Goal: Task Accomplishment & Management: Use online tool/utility

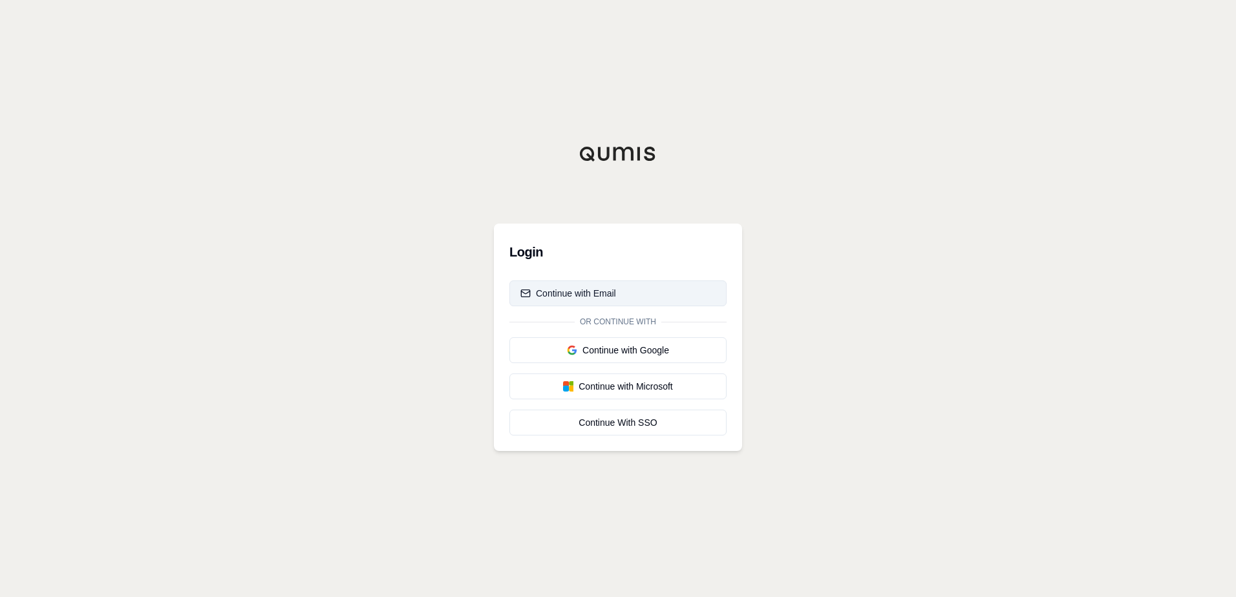
click at [625, 296] on button "Continue with Email" at bounding box center [618, 294] width 217 height 26
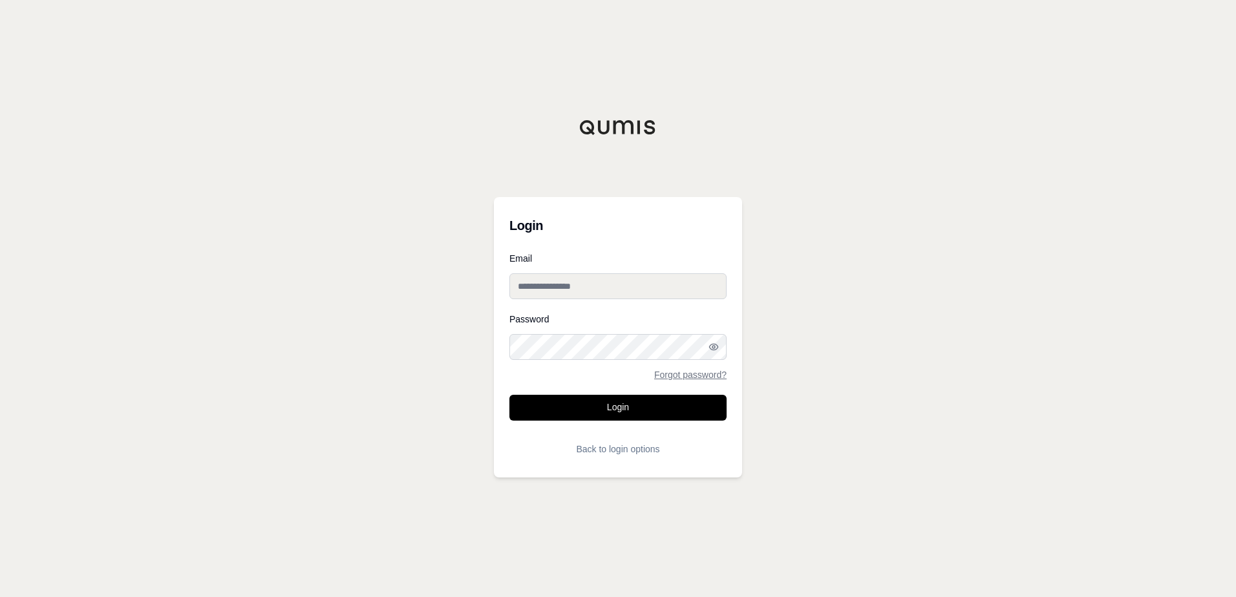
type input "**********"
click at [625, 401] on button "Login" at bounding box center [618, 408] width 217 height 26
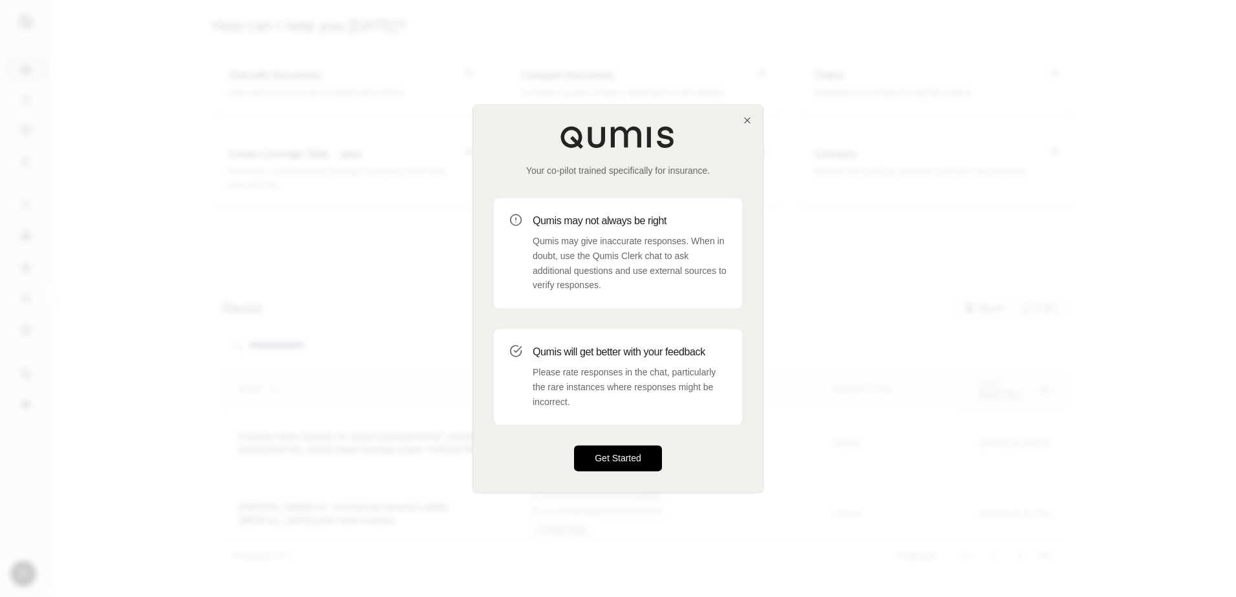
click at [616, 460] on button "Get Started" at bounding box center [618, 459] width 88 height 26
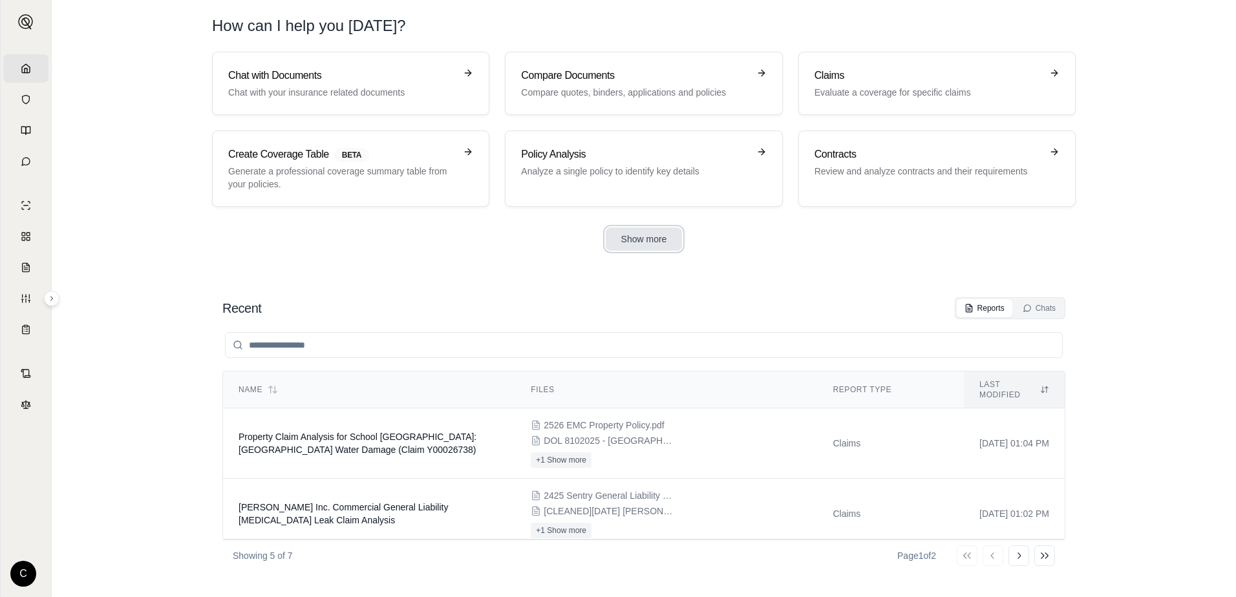
click at [651, 241] on button "Show more" at bounding box center [644, 239] width 77 height 23
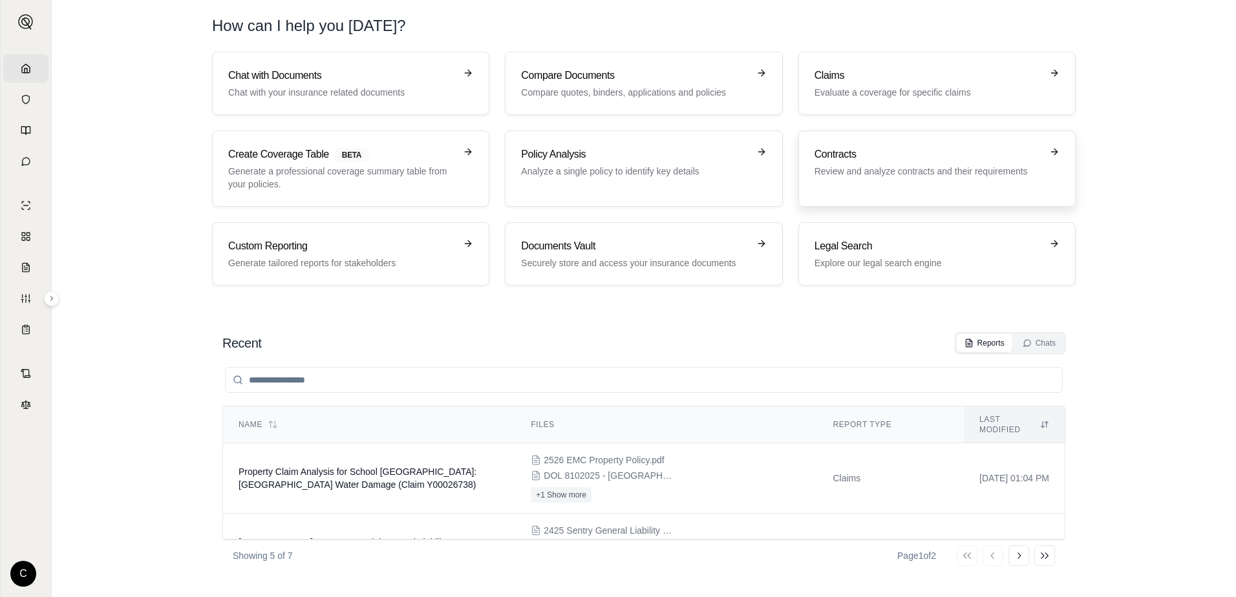
click at [894, 168] on p "Review and analyze contracts and their requirements" at bounding box center [928, 171] width 227 height 13
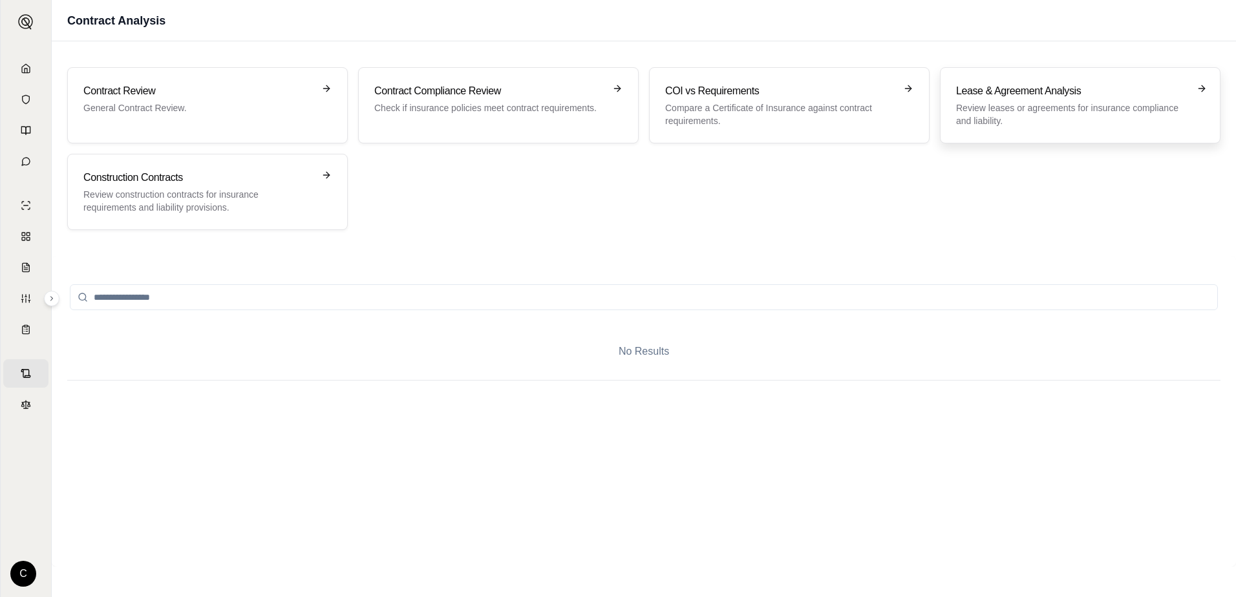
click at [1065, 115] on p "Review leases or agreements for insurance compliance and liability." at bounding box center [1071, 115] width 230 height 26
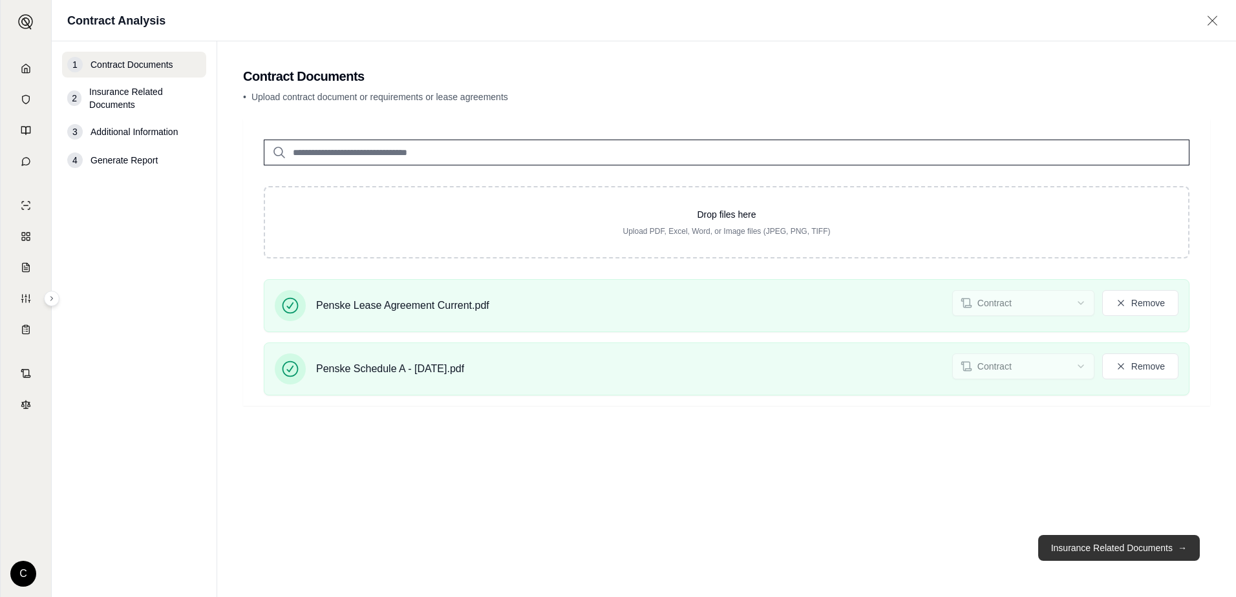
click at [1151, 543] on button "Insurance Related Documents →" at bounding box center [1119, 548] width 162 height 26
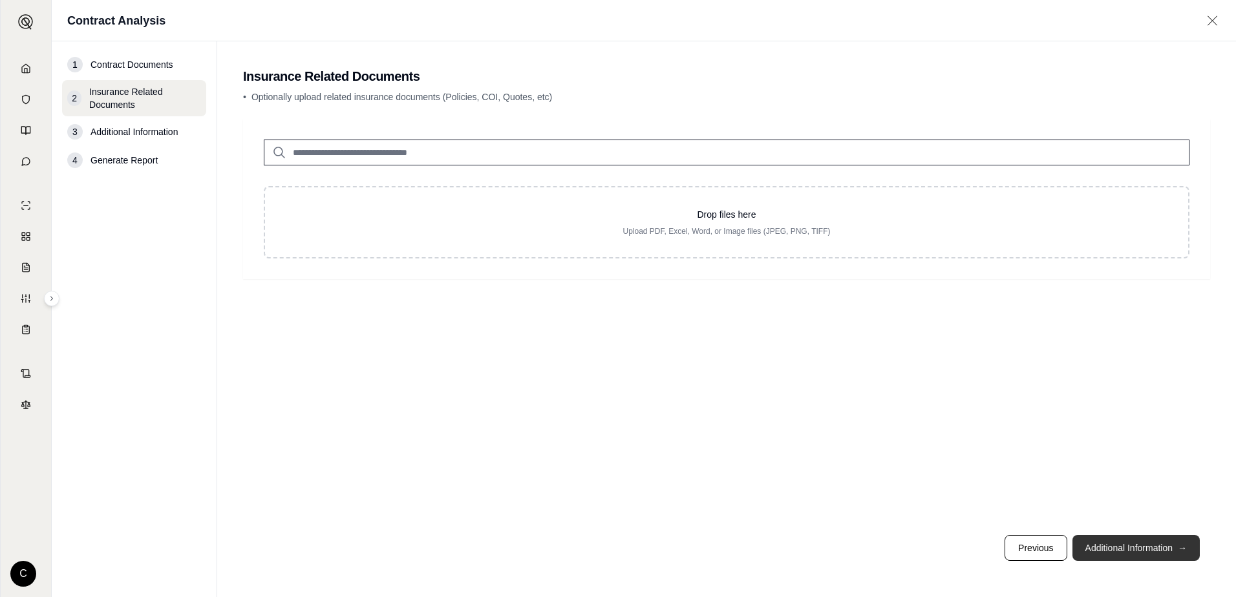
click at [1168, 549] on button "Additional Information →" at bounding box center [1136, 548] width 127 height 26
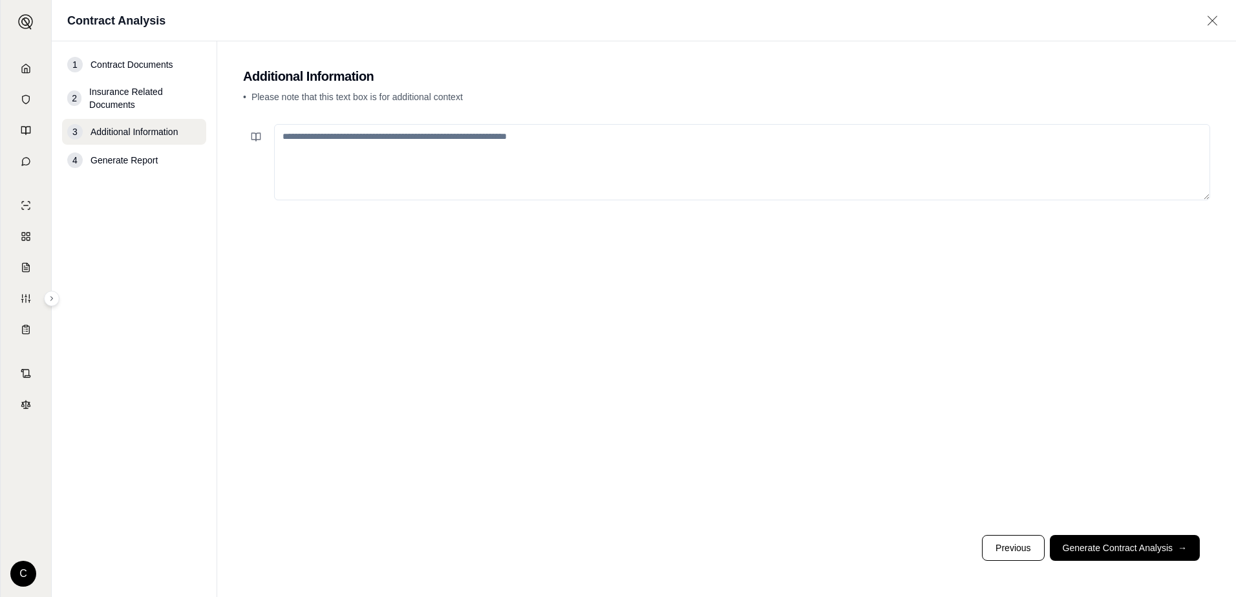
click at [120, 96] on span "Insurance Related Documents" at bounding box center [145, 98] width 112 height 26
click at [1007, 549] on button "Previous" at bounding box center [1013, 548] width 62 height 26
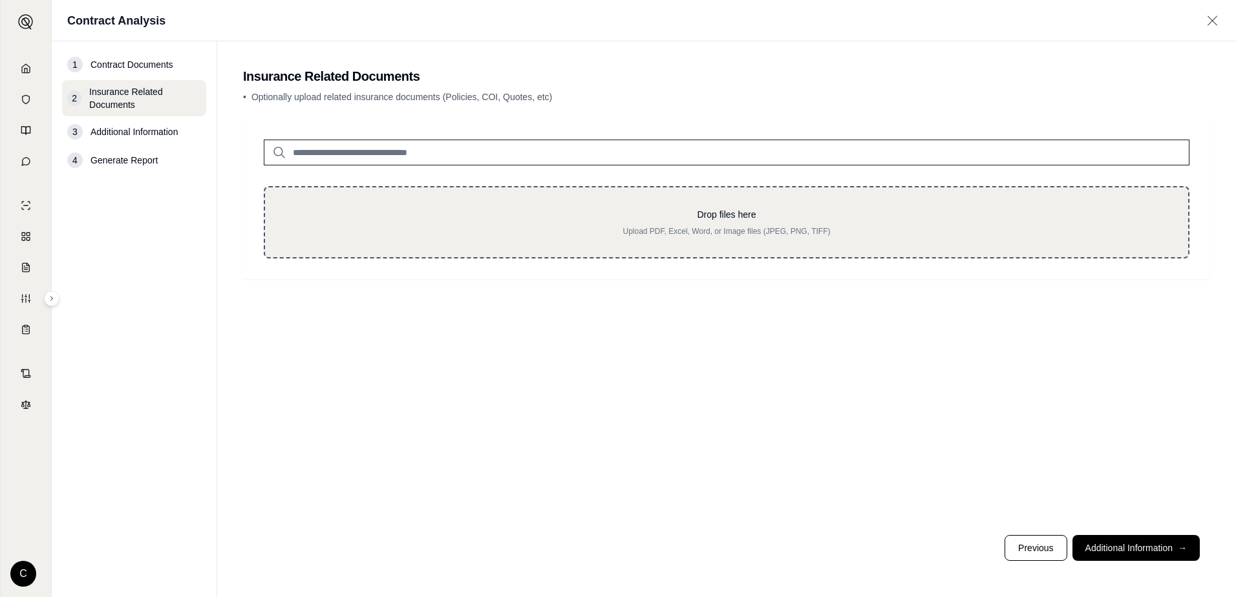
click at [682, 221] on div "Drop files here Upload PDF, Excel, Word, or Image files (JPEG, PNG, TIFF)" at bounding box center [727, 222] width 882 height 28
type input "**********"
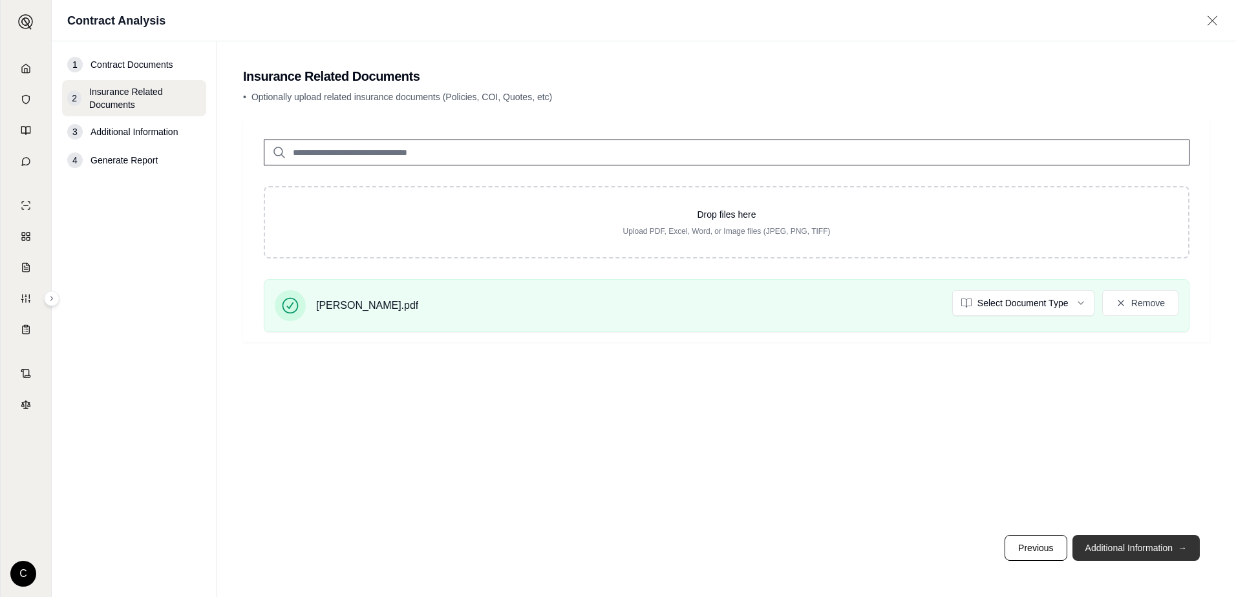
click at [1137, 547] on button "Additional Information →" at bounding box center [1136, 548] width 127 height 26
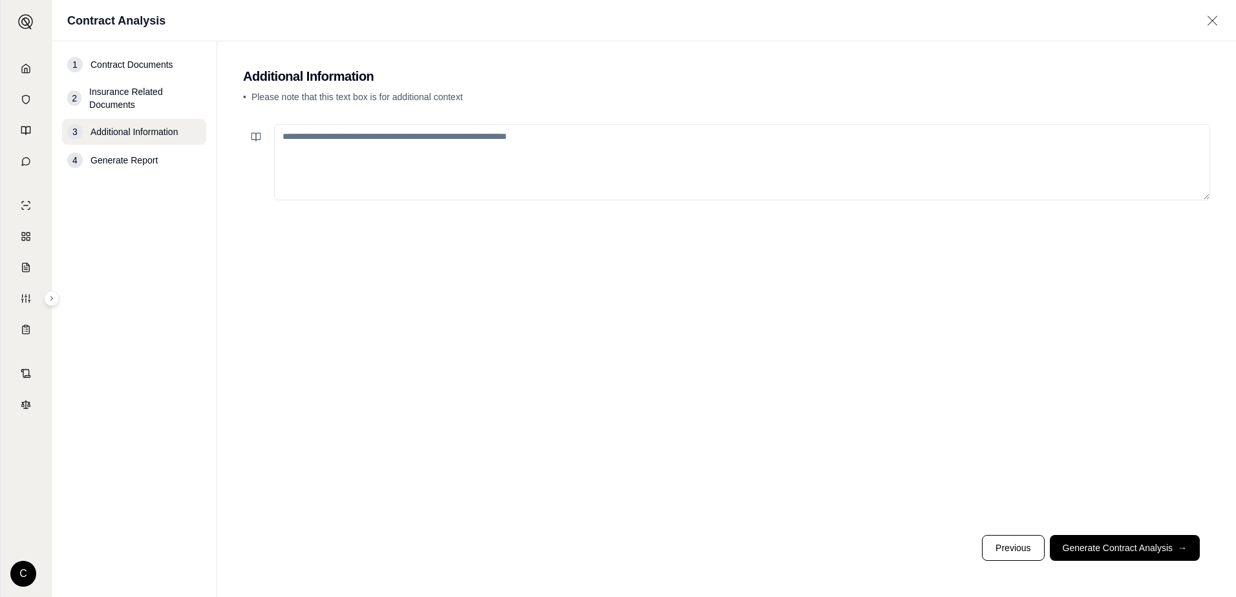
click at [365, 151] on textarea at bounding box center [742, 162] width 936 height 76
type textarea "**********"
click at [1148, 554] on button "Generate Contract Analysis →" at bounding box center [1125, 548] width 150 height 26
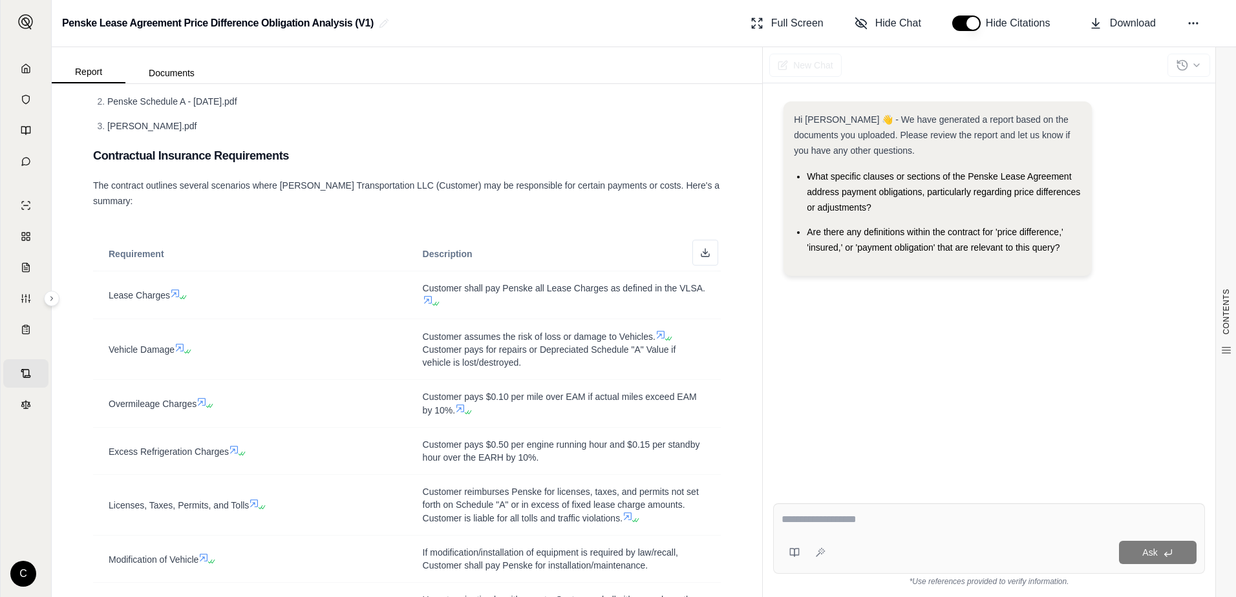
scroll to position [194, 0]
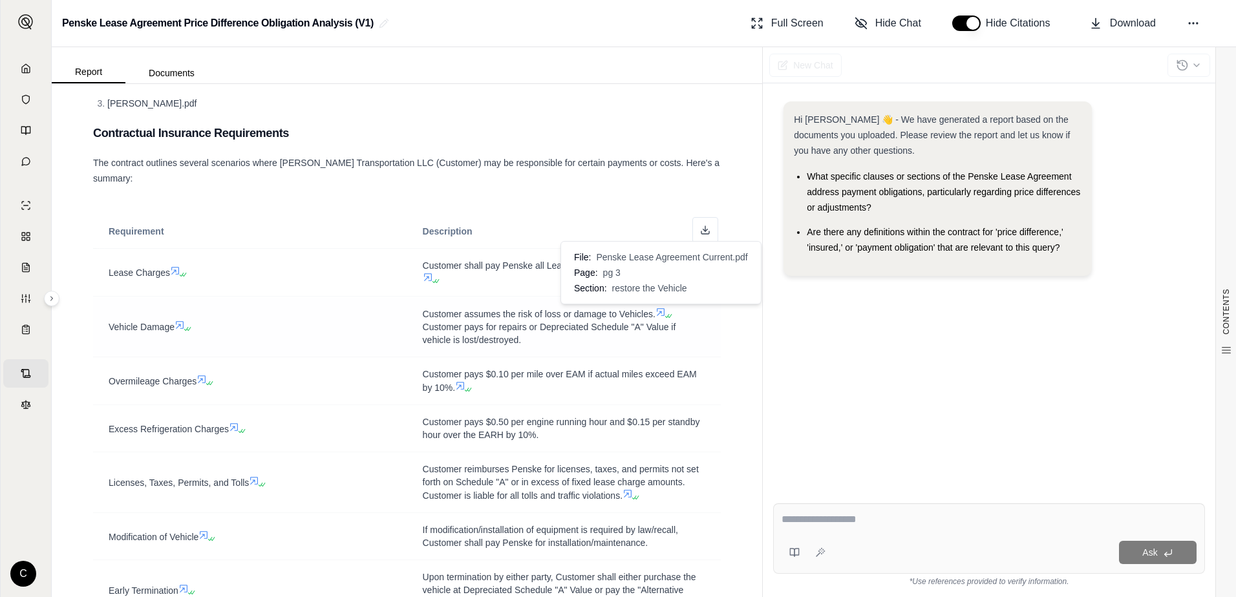
click at [663, 314] on icon at bounding box center [667, 316] width 8 height 8
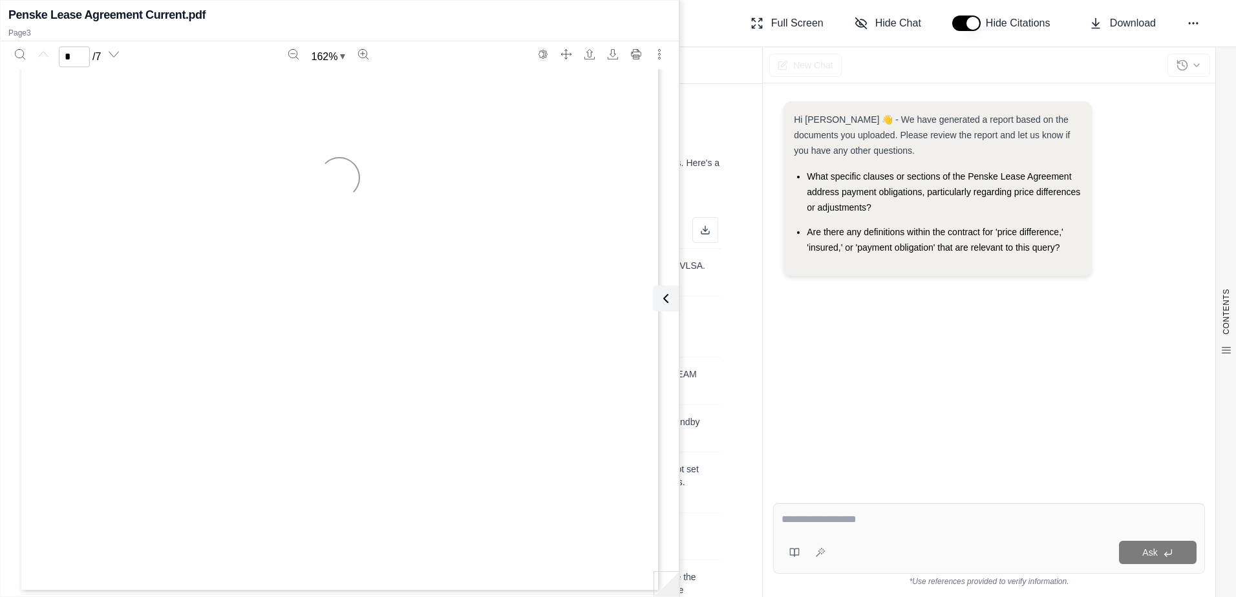
scroll to position [1662, 0]
type input "*"
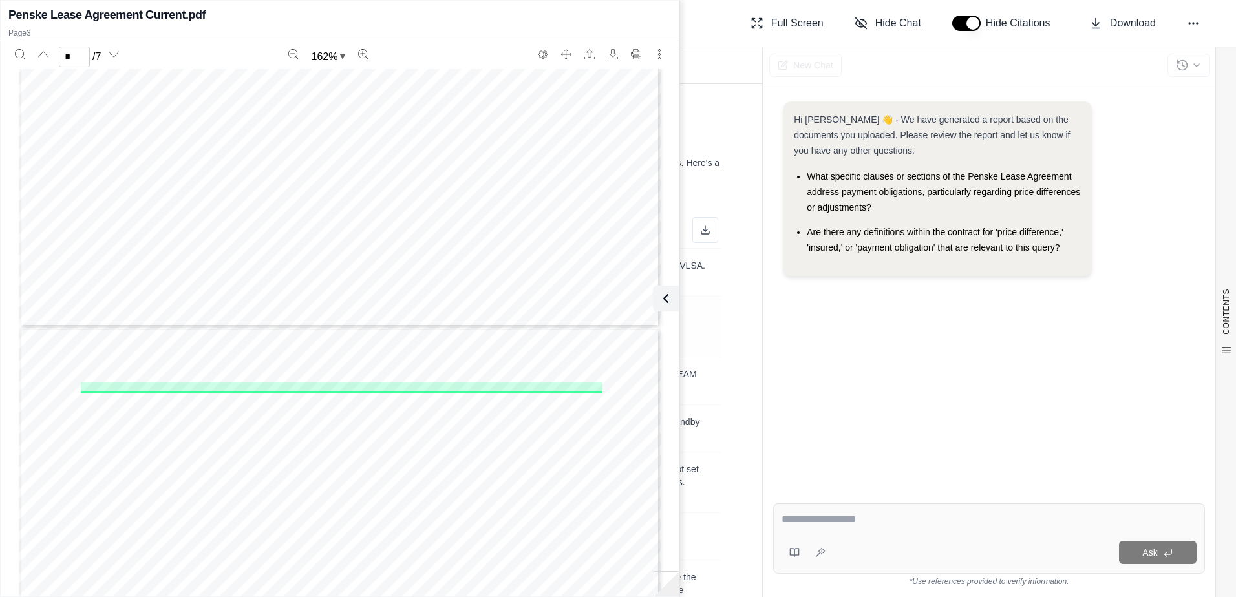
click at [671, 301] on icon at bounding box center [666, 299] width 16 height 16
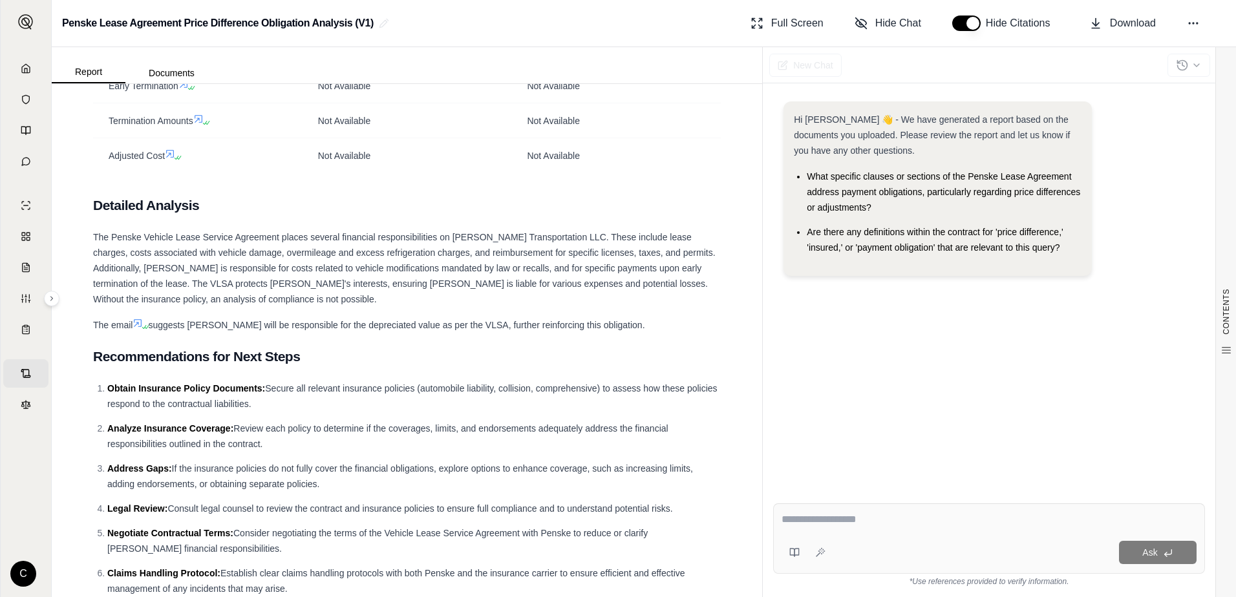
scroll to position [1316, 0]
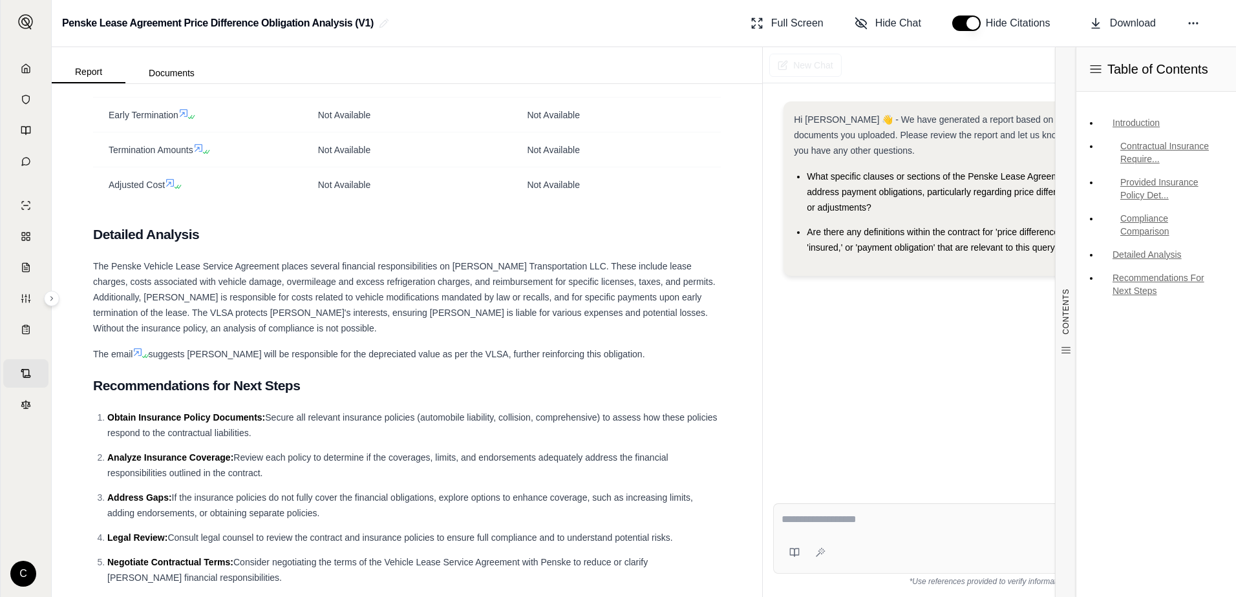
click at [1164, 354] on div "Table of Contents Introduction Contractual Insurance Require... Provided Insura…" at bounding box center [1156, 322] width 160 height 550
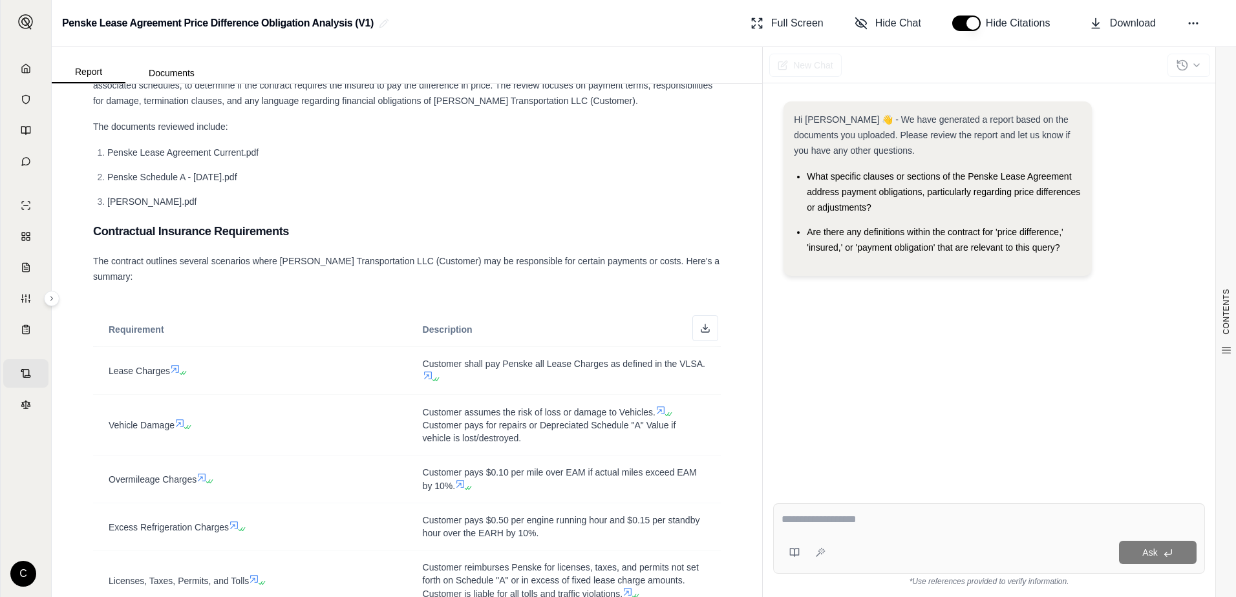
scroll to position [0, 0]
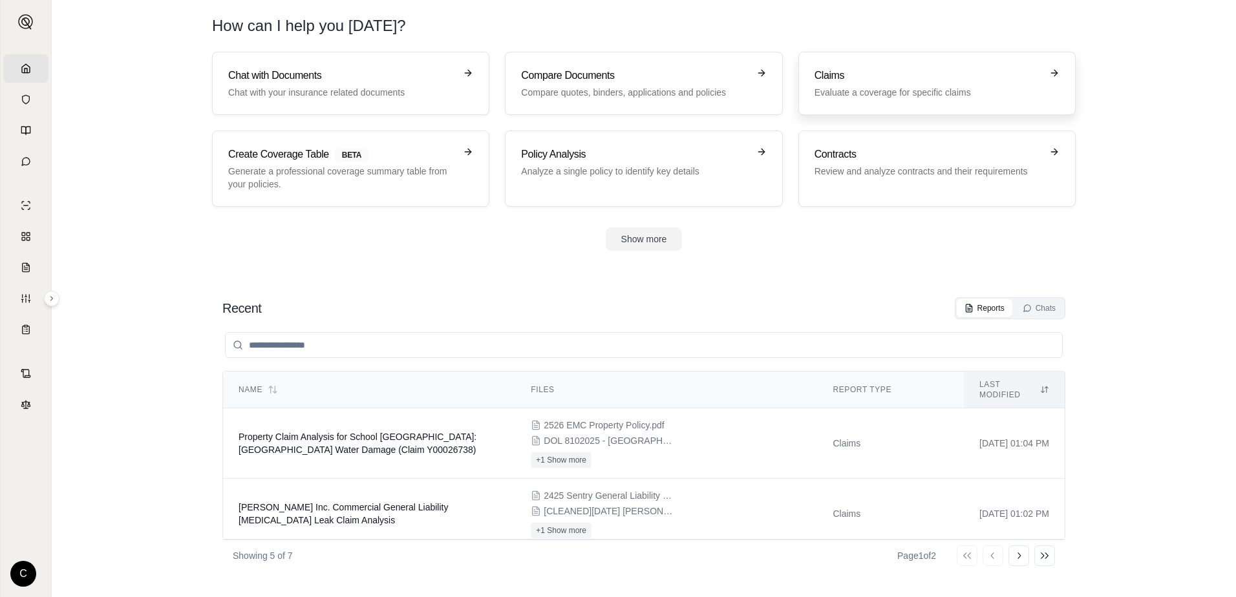
click at [896, 94] on p "Evaluate a coverage for specific claims" at bounding box center [928, 92] width 227 height 13
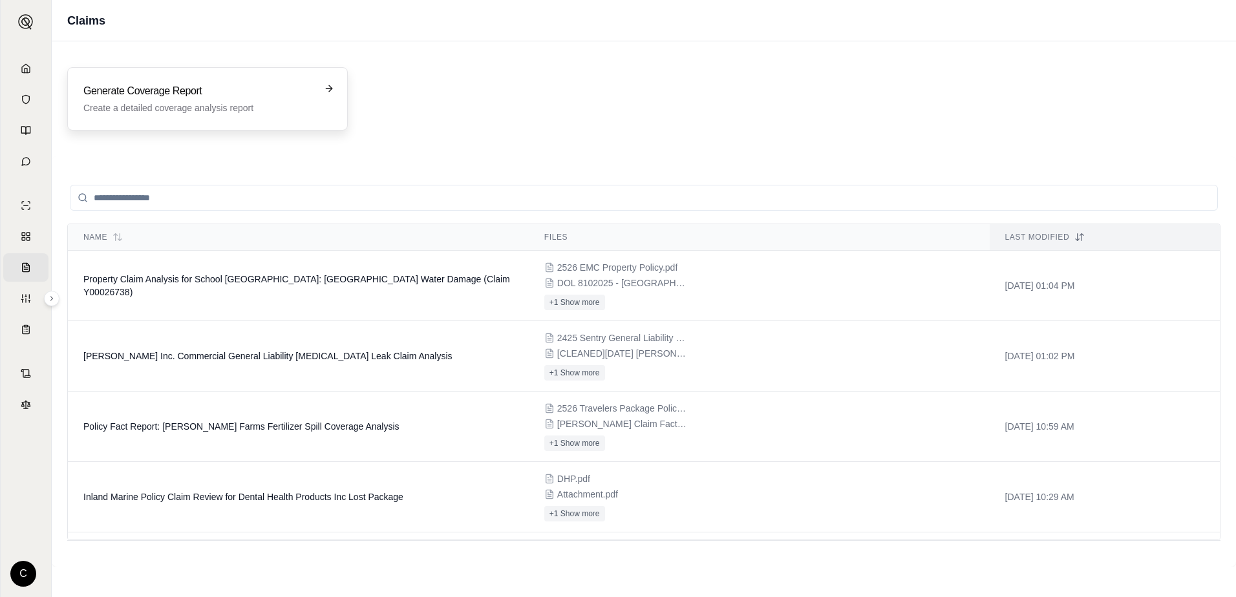
click at [241, 103] on p "Create a detailed coverage analysis report" at bounding box center [198, 108] width 230 height 13
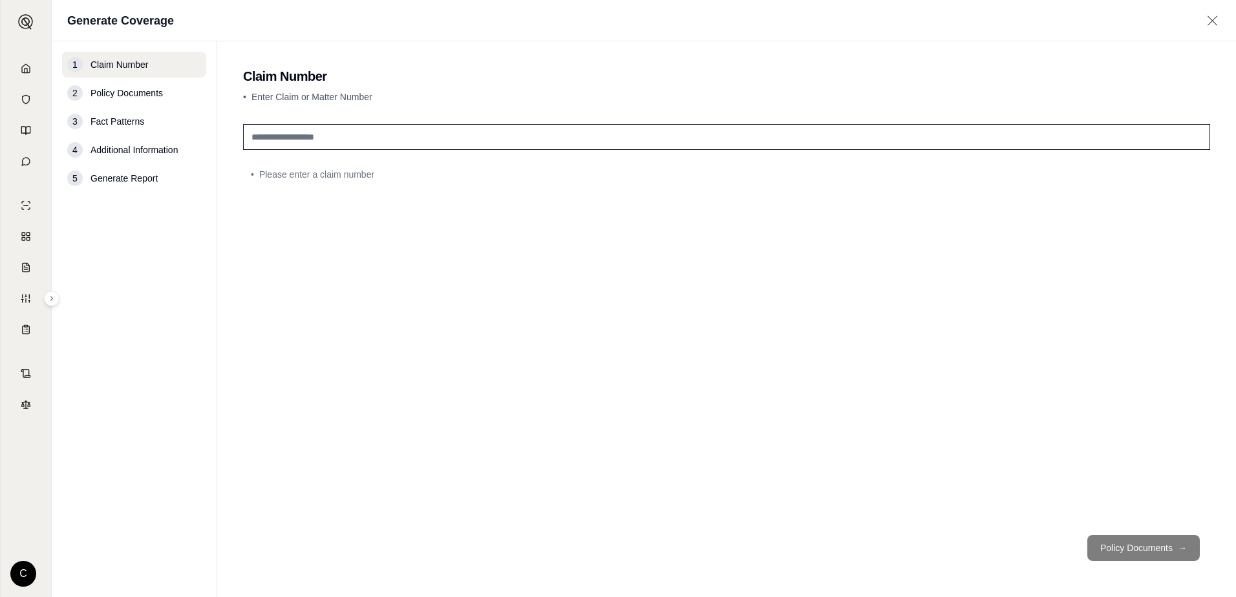
click at [381, 144] on input "text" at bounding box center [726, 137] width 967 height 26
click at [334, 125] on input "text" at bounding box center [726, 137] width 967 height 26
paste input "**********"
type input "**********"
click at [1141, 541] on button "Policy Documents →" at bounding box center [1144, 548] width 113 height 26
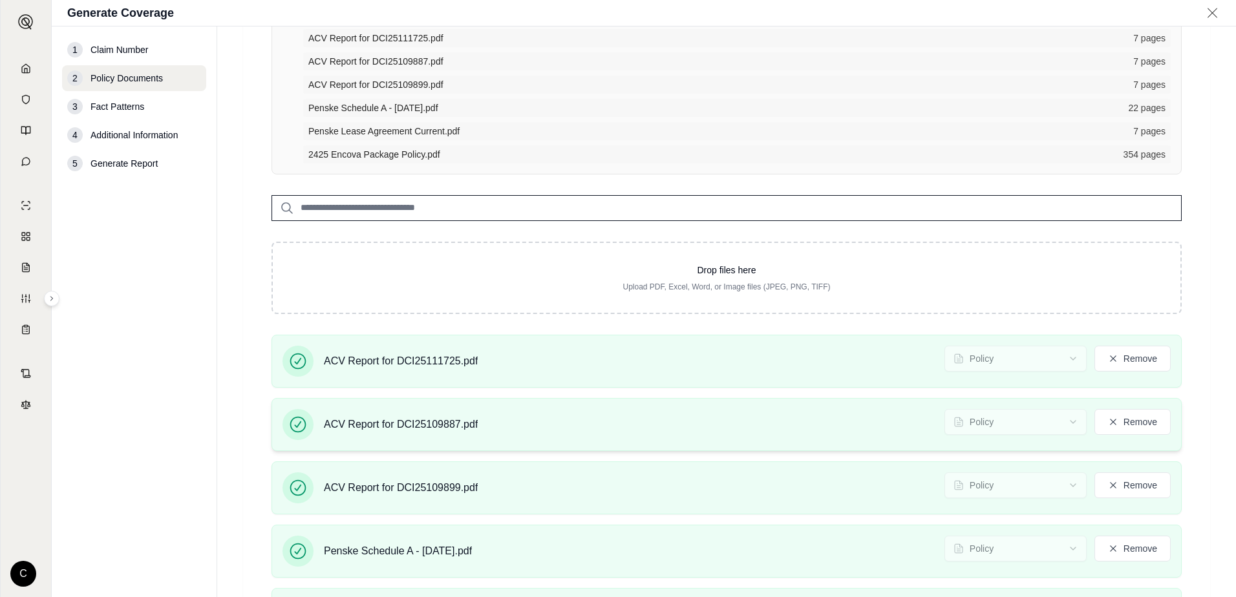
scroll to position [330, 0]
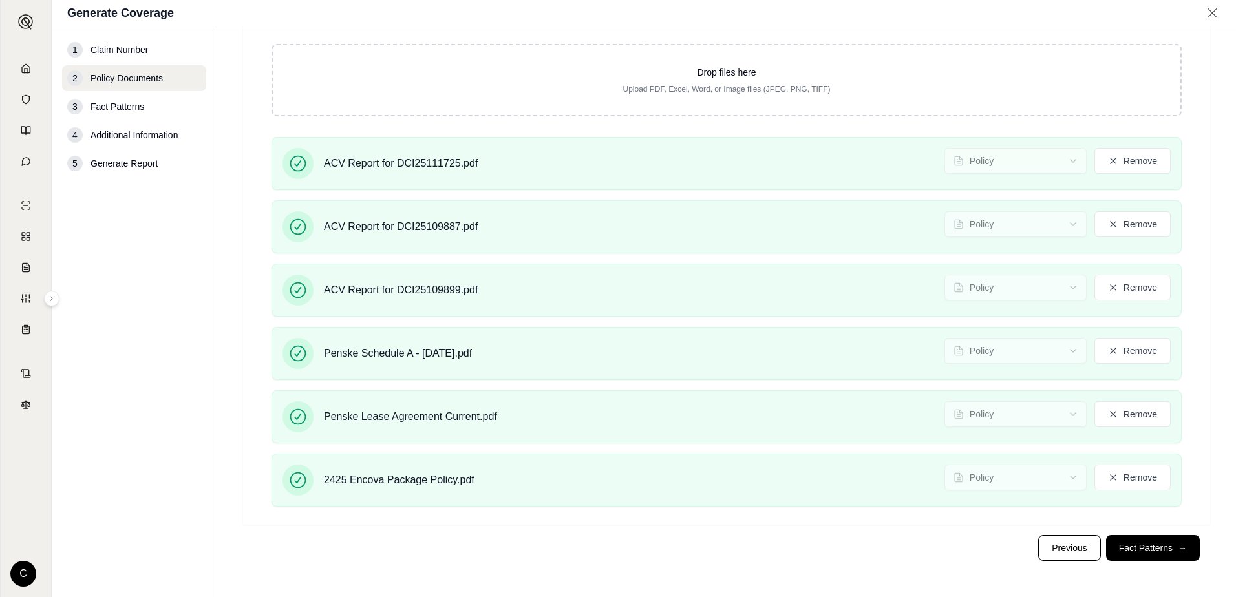
click at [1157, 544] on button "Fact Patterns →" at bounding box center [1153, 548] width 94 height 26
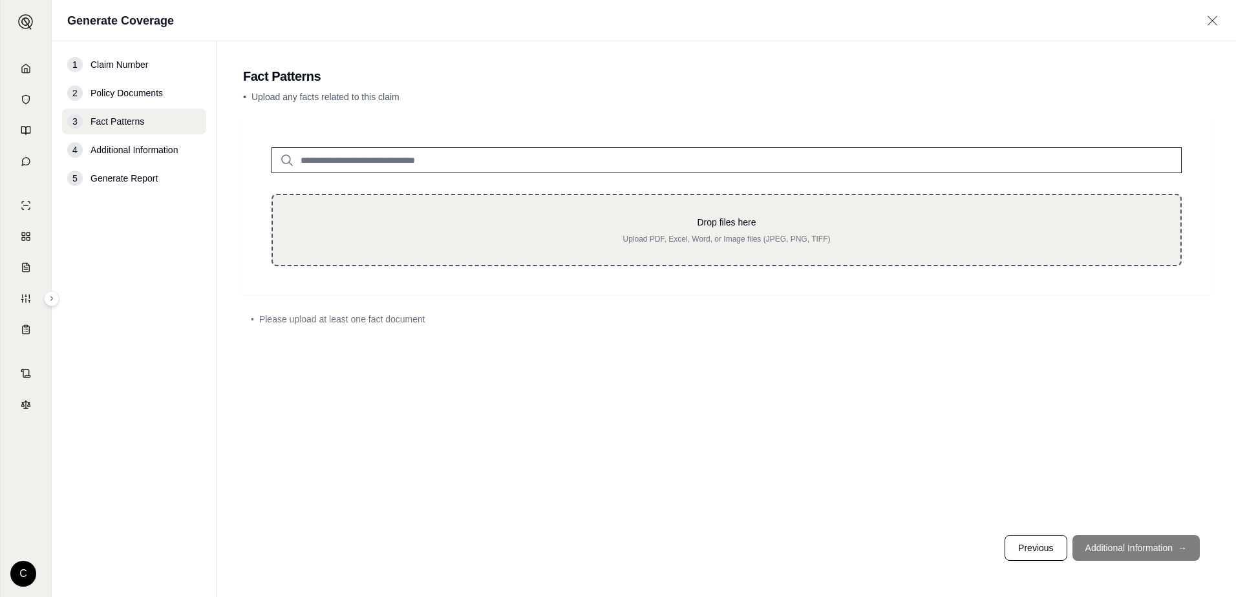
click at [556, 214] on div "Drop files here Upload PDF, Excel, Word, or Image files (JPEG, PNG, TIFF)" at bounding box center [727, 230] width 910 height 72
click at [616, 214] on div "Drop files here Upload PDF, Excel, Word, or Image files (JPEG, PNG, TIFF)" at bounding box center [727, 230] width 910 height 72
type input "**********"
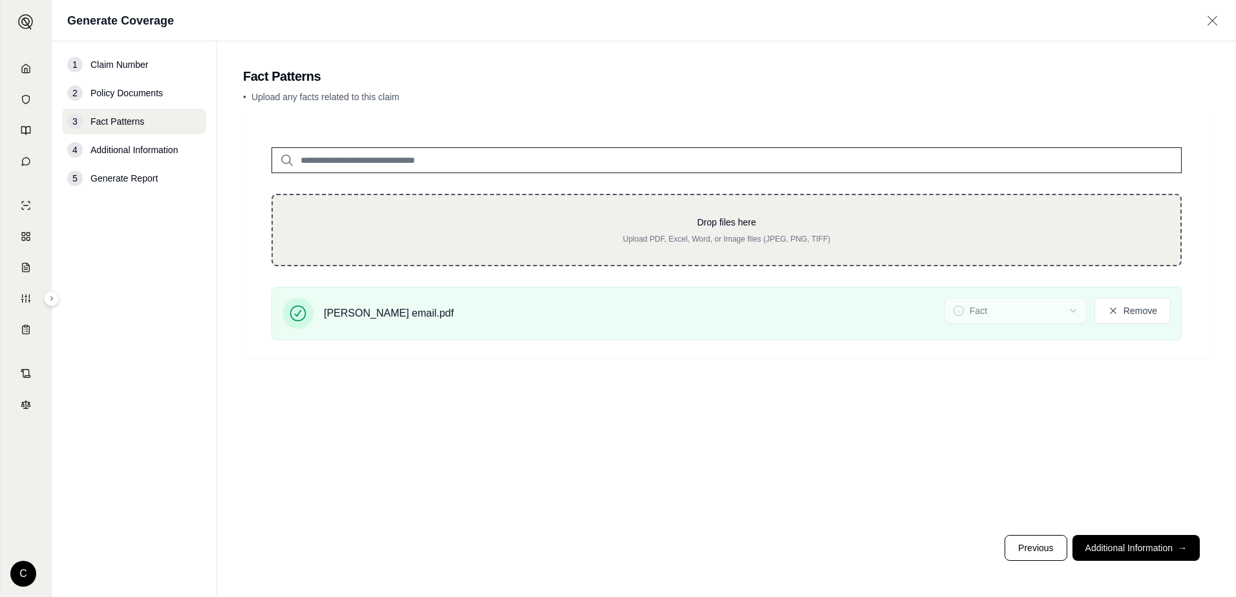
click at [812, 228] on p "Drop files here" at bounding box center [727, 222] width 866 height 13
type input "**********"
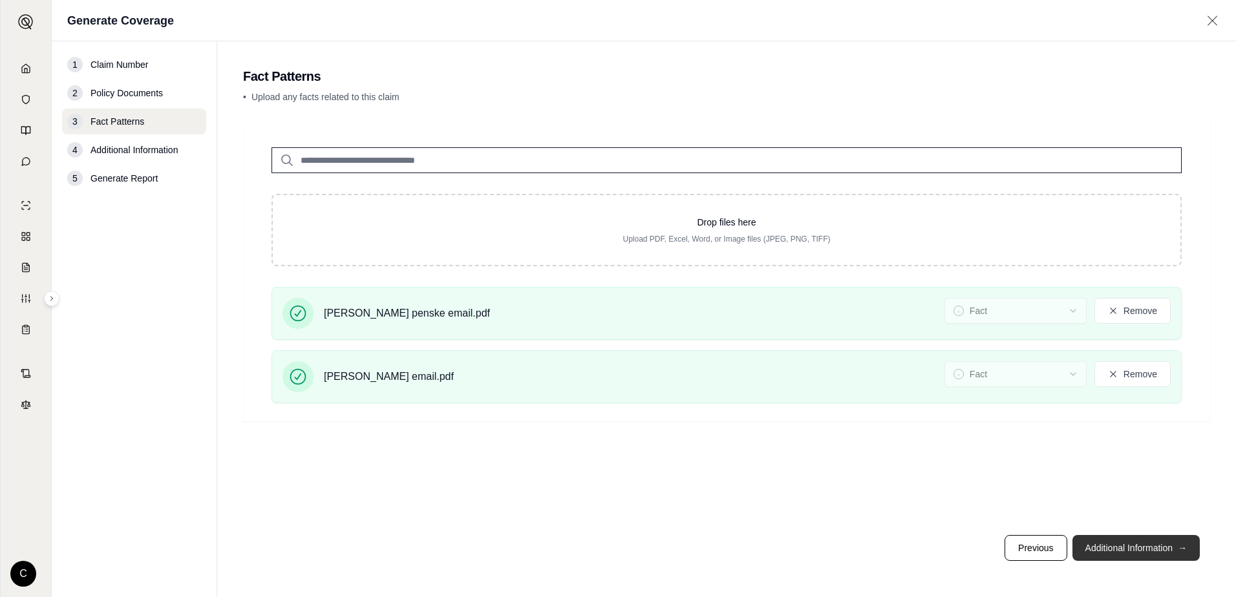
click at [1130, 547] on button "Additional Information →" at bounding box center [1136, 548] width 127 height 26
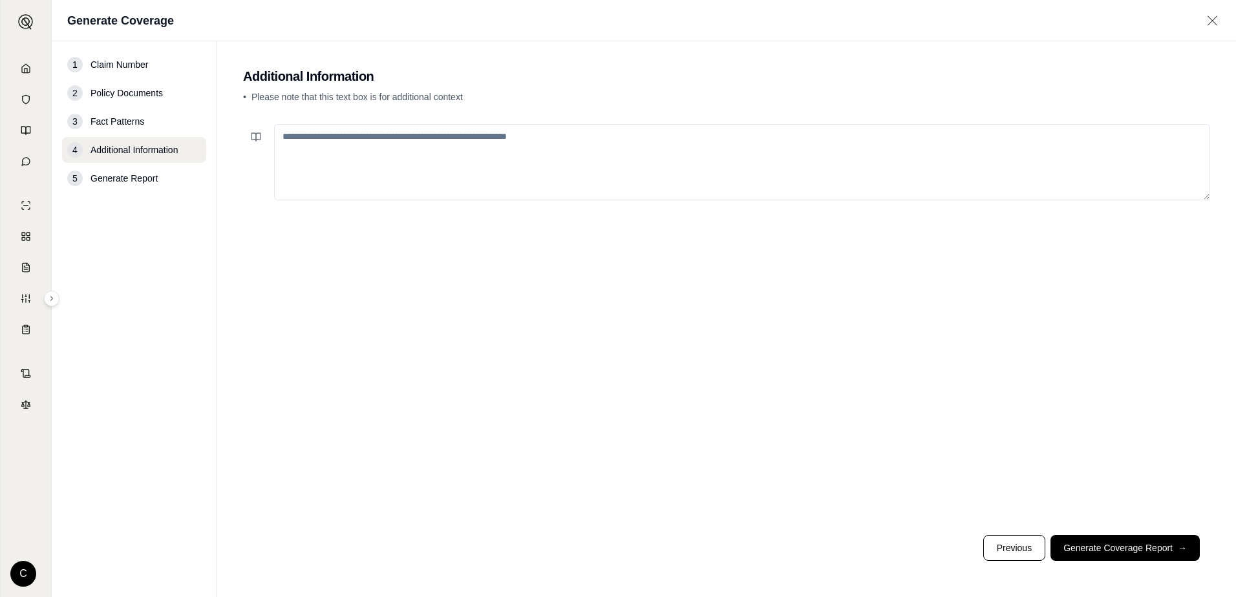
click at [393, 169] on textarea at bounding box center [742, 162] width 936 height 76
type textarea "**********"
click at [1067, 548] on button "Generate Coverage Report →" at bounding box center [1125, 548] width 149 height 26
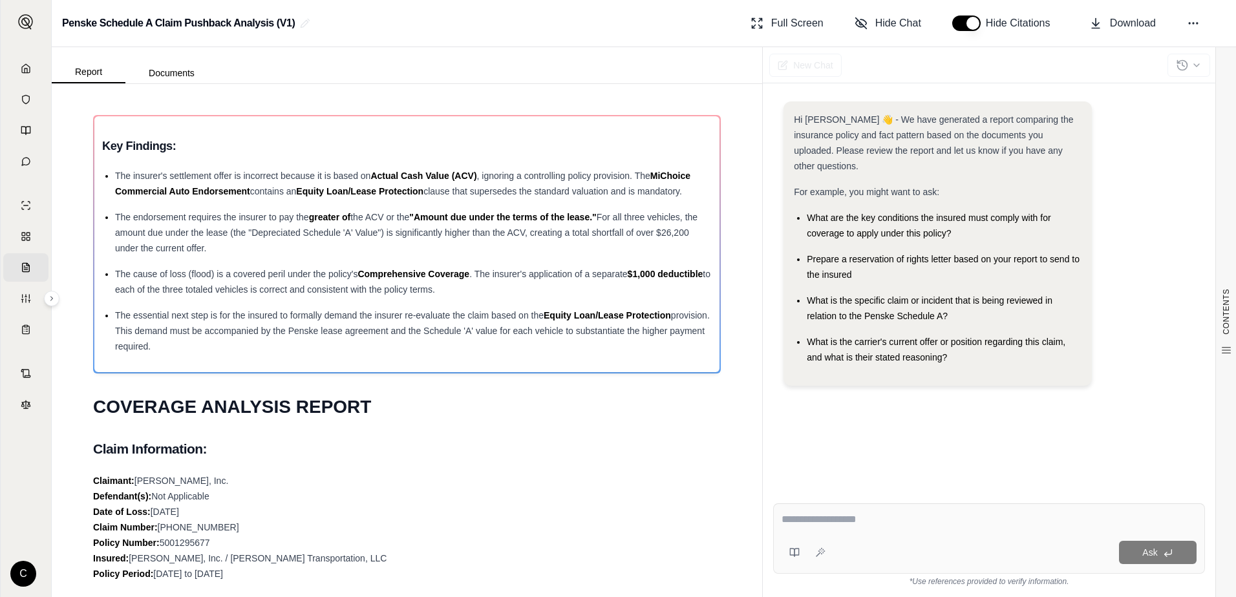
click at [493, 409] on h1 "COVERAGE ANALYSIS REPORT" at bounding box center [407, 407] width 628 height 36
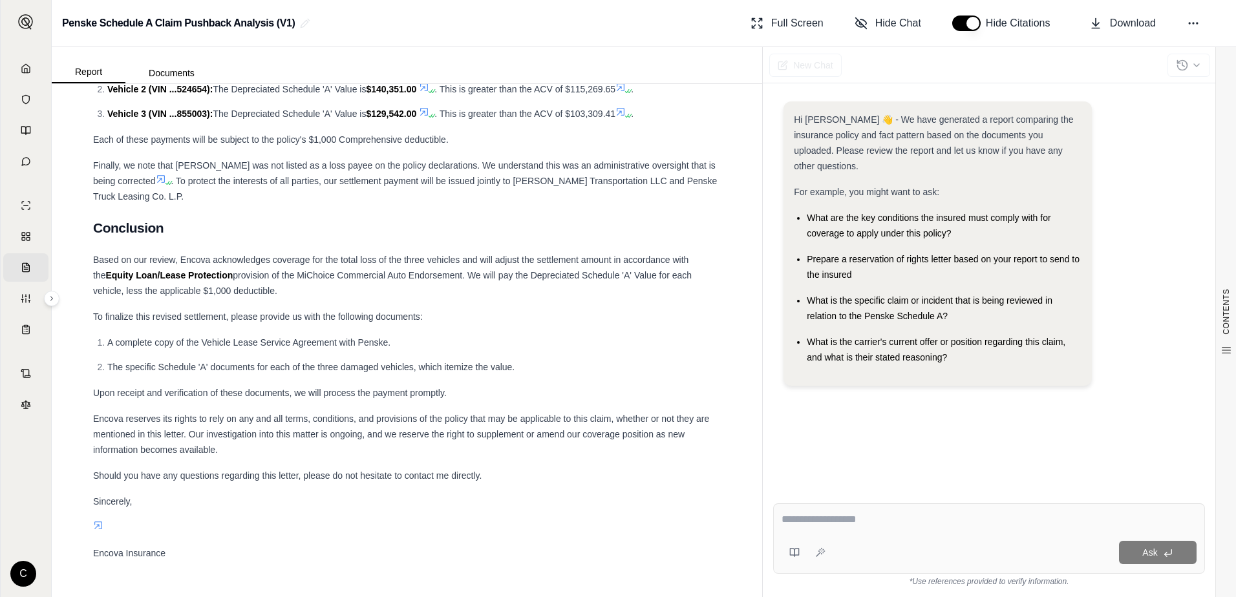
scroll to position [5131, 0]
click at [903, 541] on div "Ask" at bounding box center [989, 553] width 415 height 26
click at [797, 515] on textarea at bounding box center [989, 520] width 415 height 16
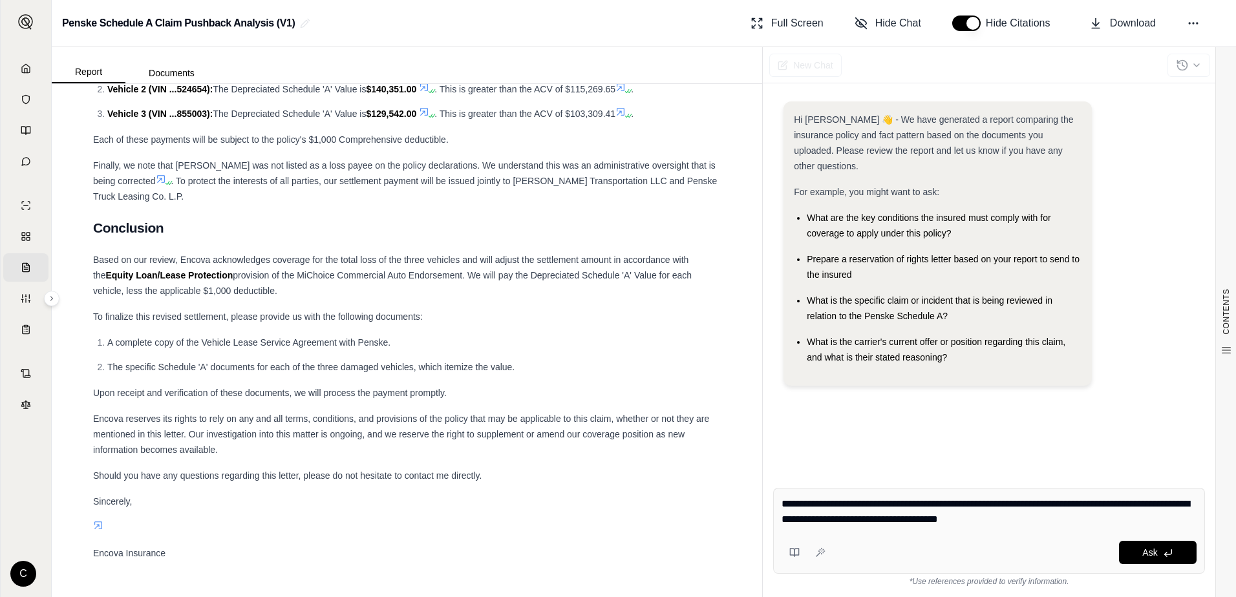
type textarea "**********"
click at [1020, 541] on div "Ask" at bounding box center [989, 553] width 415 height 26
click at [1163, 549] on button "Ask" at bounding box center [1158, 552] width 78 height 23
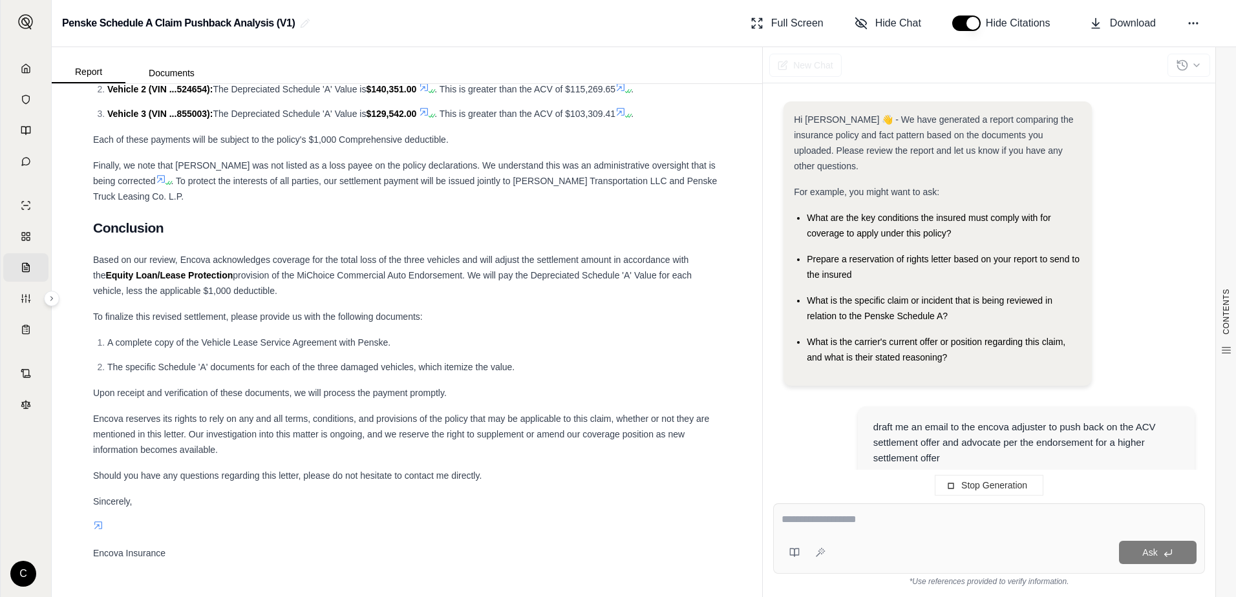
scroll to position [0, 0]
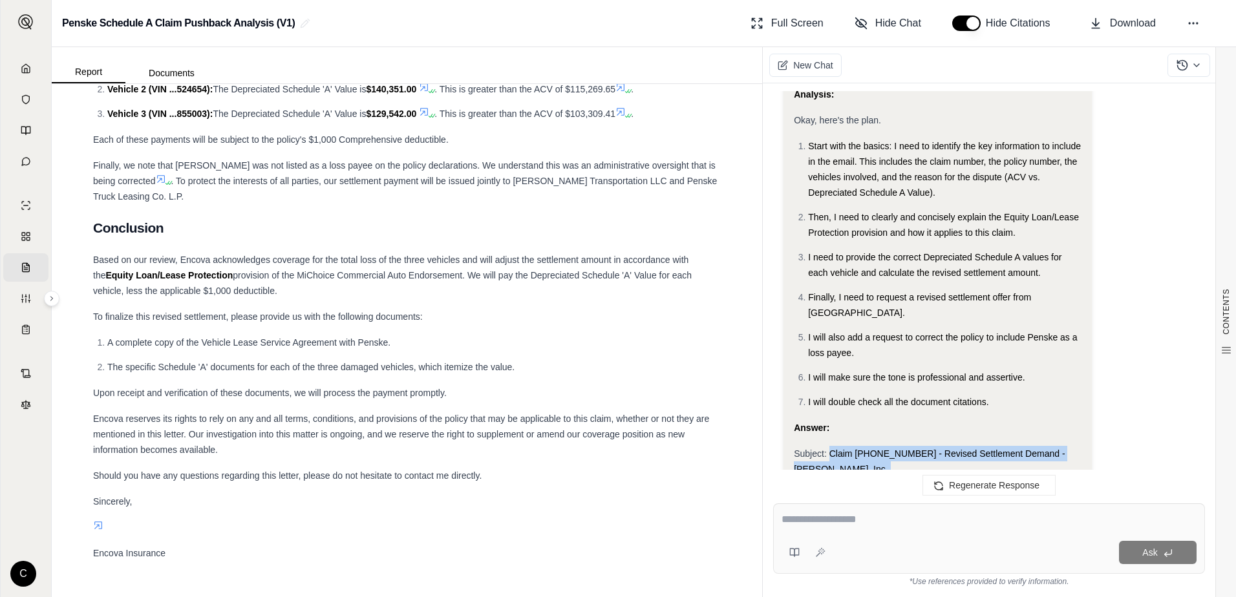
scroll to position [582, 0]
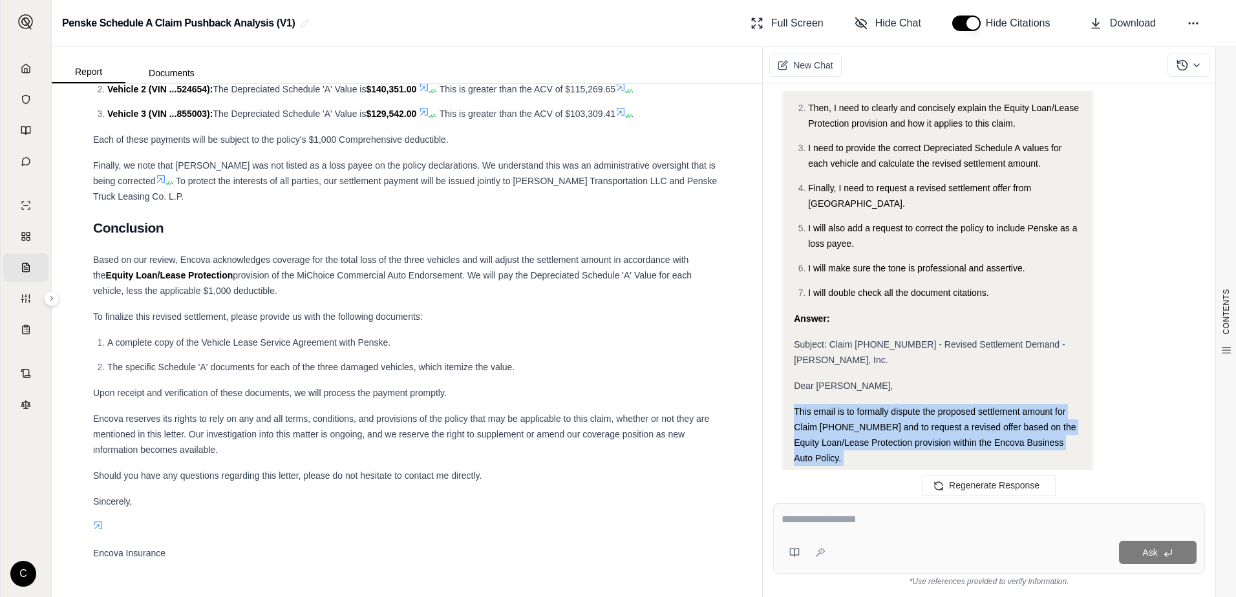
drag, startPoint x: 1007, startPoint y: 369, endPoint x: 861, endPoint y: 325, distance: 152.6
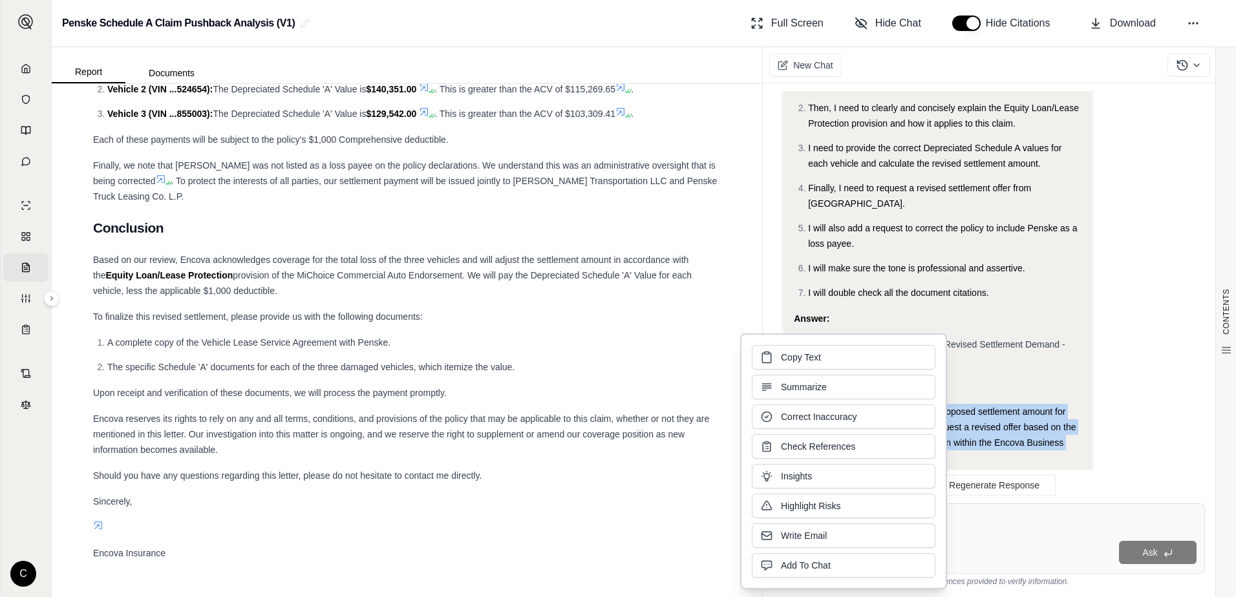
click at [791, 363] on button "Copy Text" at bounding box center [844, 357] width 184 height 25
